Goal: Obtain resource: Download file/media

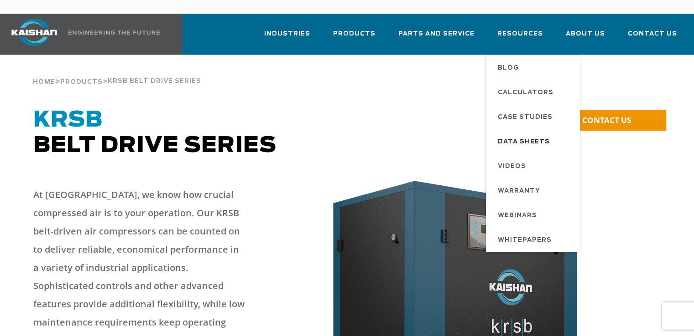
click at [530, 135] on span "Data Sheets" at bounding box center [523, 143] width 52 height 16
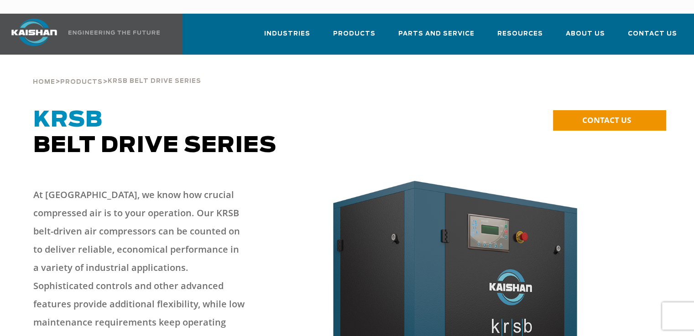
drag, startPoint x: 505, startPoint y: 126, endPoint x: 510, endPoint y: 129, distance: 5.6
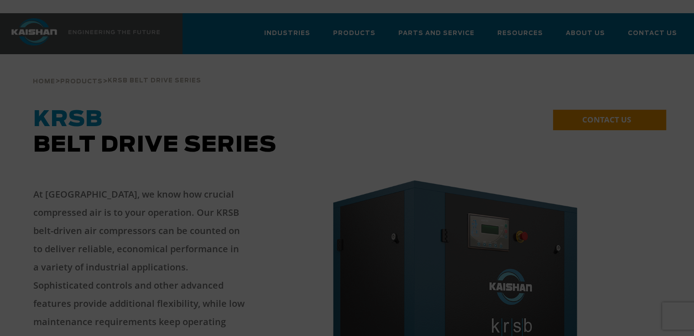
scroll to position [274, 0]
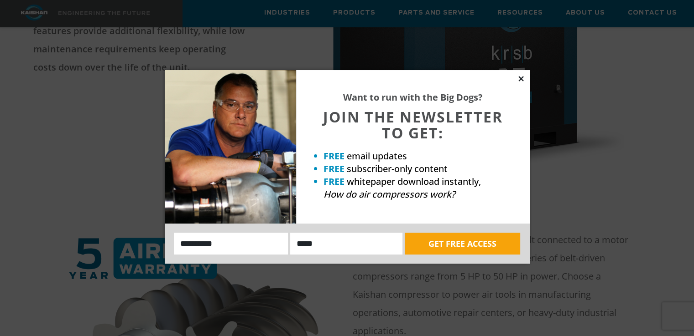
click at [522, 78] on icon at bounding box center [520, 78] width 5 height 5
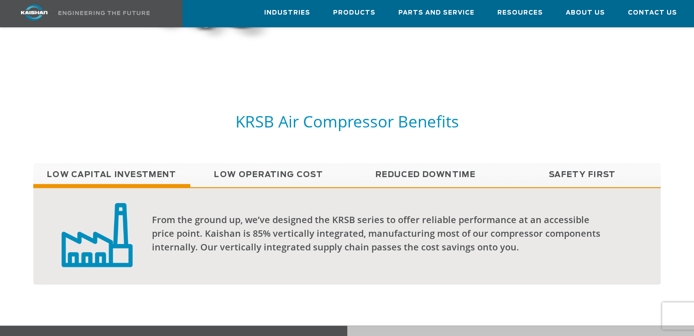
scroll to position [642, 0]
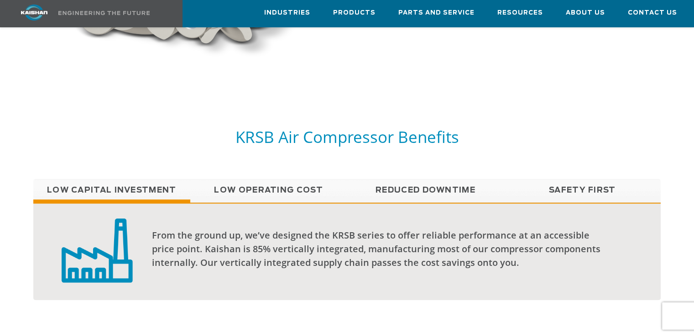
click at [291, 179] on link "Low Operating Cost" at bounding box center [268, 190] width 157 height 23
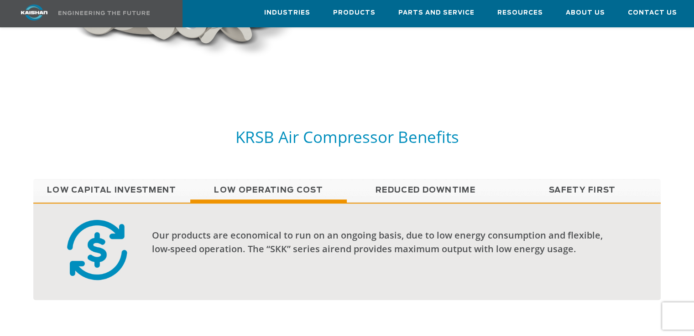
click at [404, 179] on link "Reduced Downtime" at bounding box center [425, 190] width 157 height 23
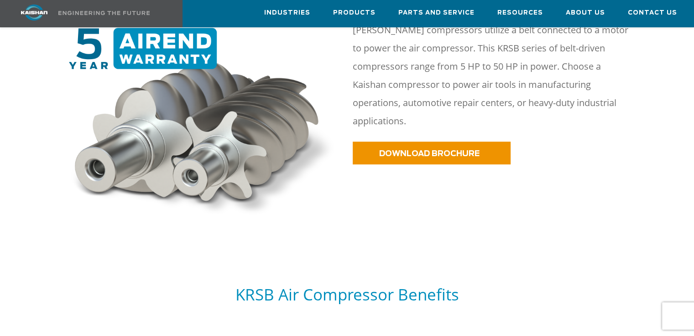
scroll to position [368, 0]
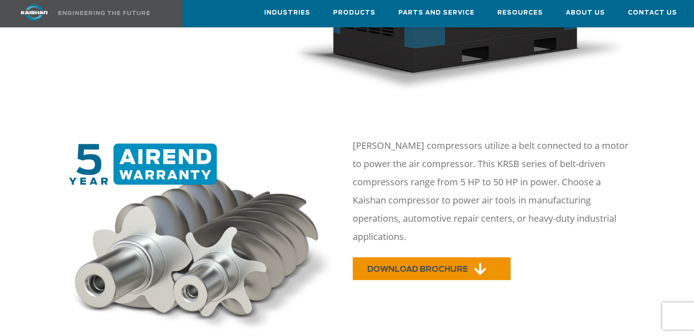
click at [441, 258] on link "DOWNLOAD BROCHURE" at bounding box center [431, 269] width 158 height 23
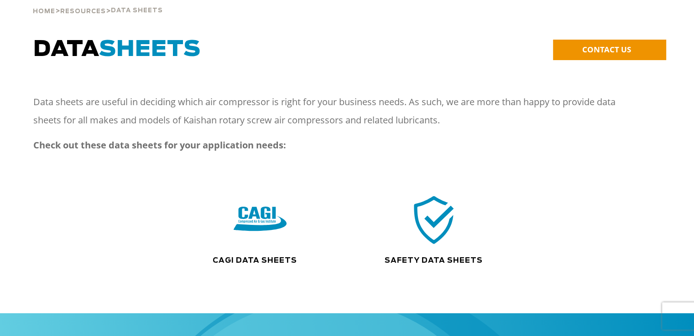
scroll to position [182, 0]
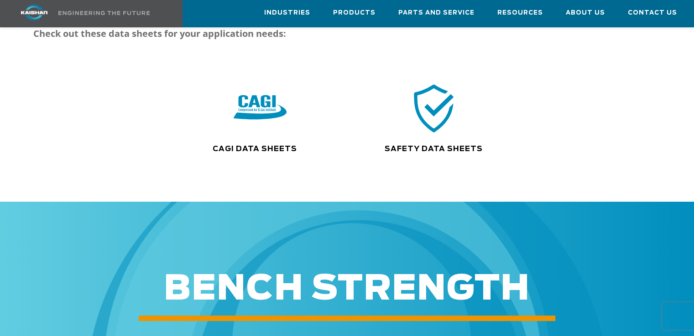
click at [441, 126] on div ".path{fill:none;stroke:#333;stroke-miterlimit:10;stroke-width:1.5px;}" at bounding box center [434, 113] width 160 height 62
click at [433, 111] on img at bounding box center [433, 108] width 58 height 59
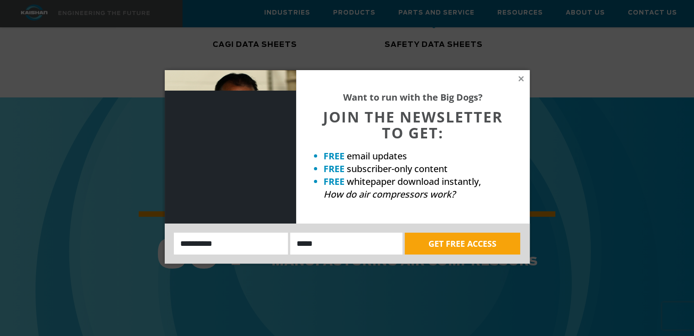
scroll to position [365, 0]
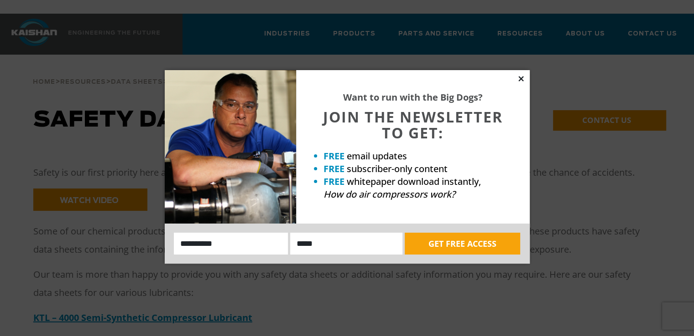
click at [517, 78] on icon at bounding box center [521, 79] width 8 height 8
